Goal: Find specific page/section: Find specific page/section

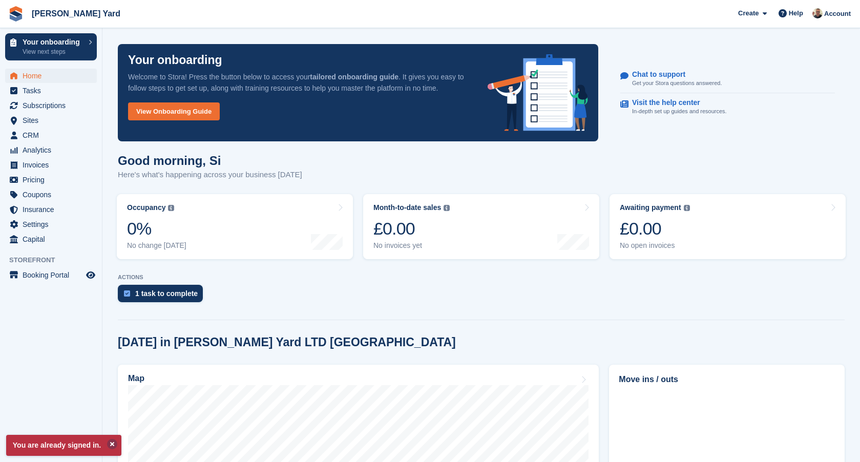
click at [114, 447] on button at bounding box center [112, 444] width 10 height 10
click at [42, 107] on span "Subscriptions" at bounding box center [53, 105] width 61 height 14
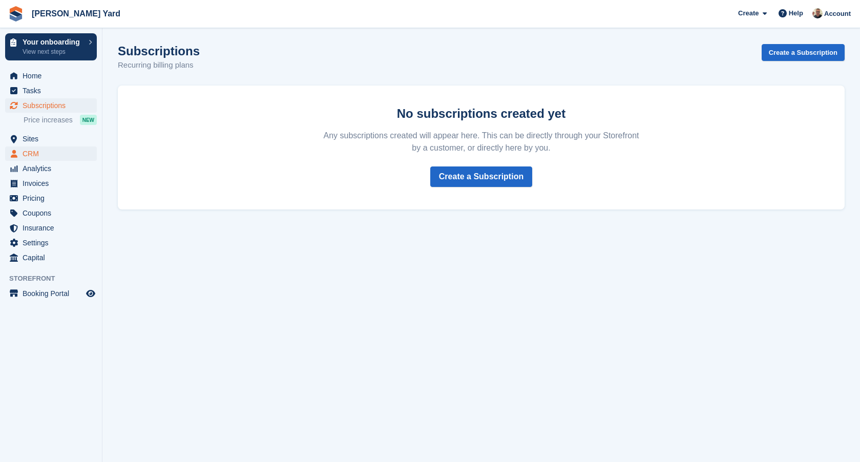
click at [35, 153] on span "CRM" at bounding box center [53, 154] width 61 height 14
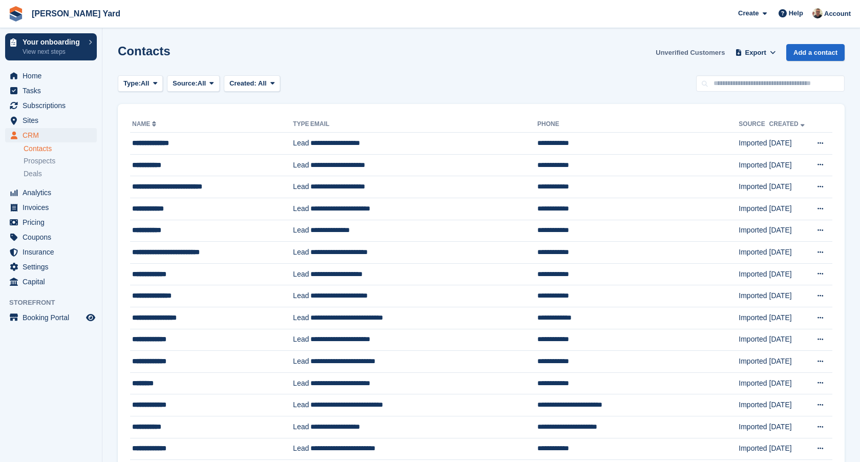
click at [709, 57] on link "Unverified Customers" at bounding box center [690, 52] width 77 height 17
